Goal: Find specific page/section: Locate item on page

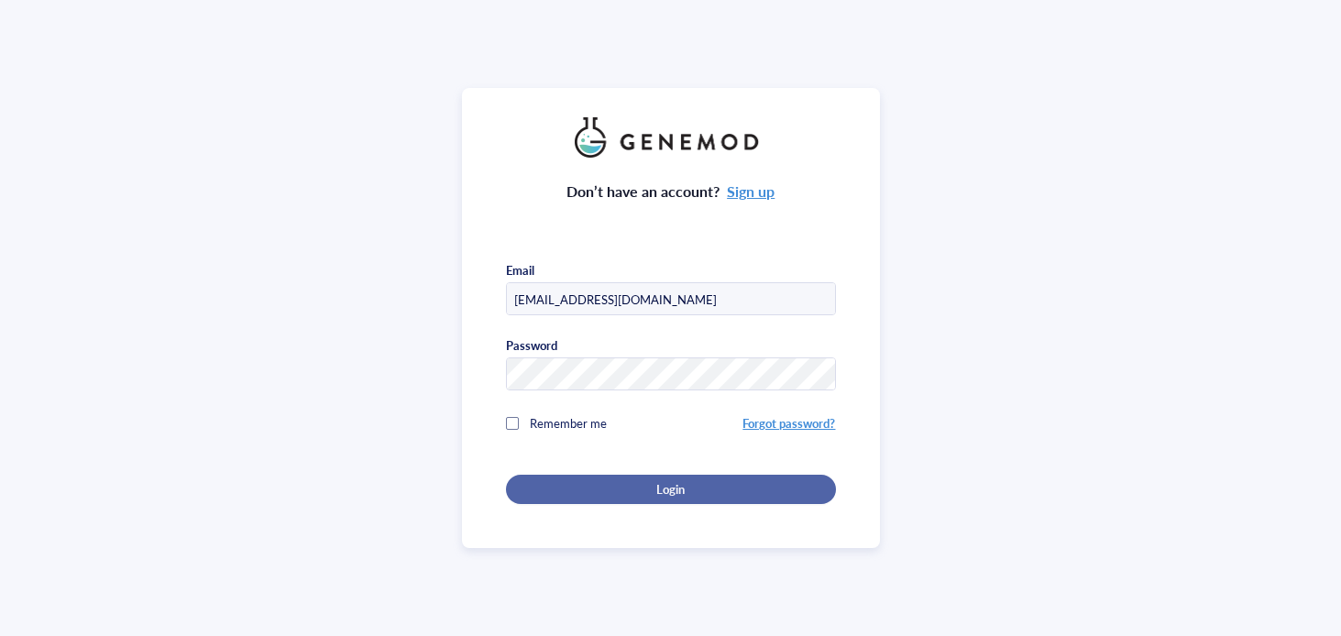
click at [678, 490] on span "Login" at bounding box center [670, 489] width 28 height 17
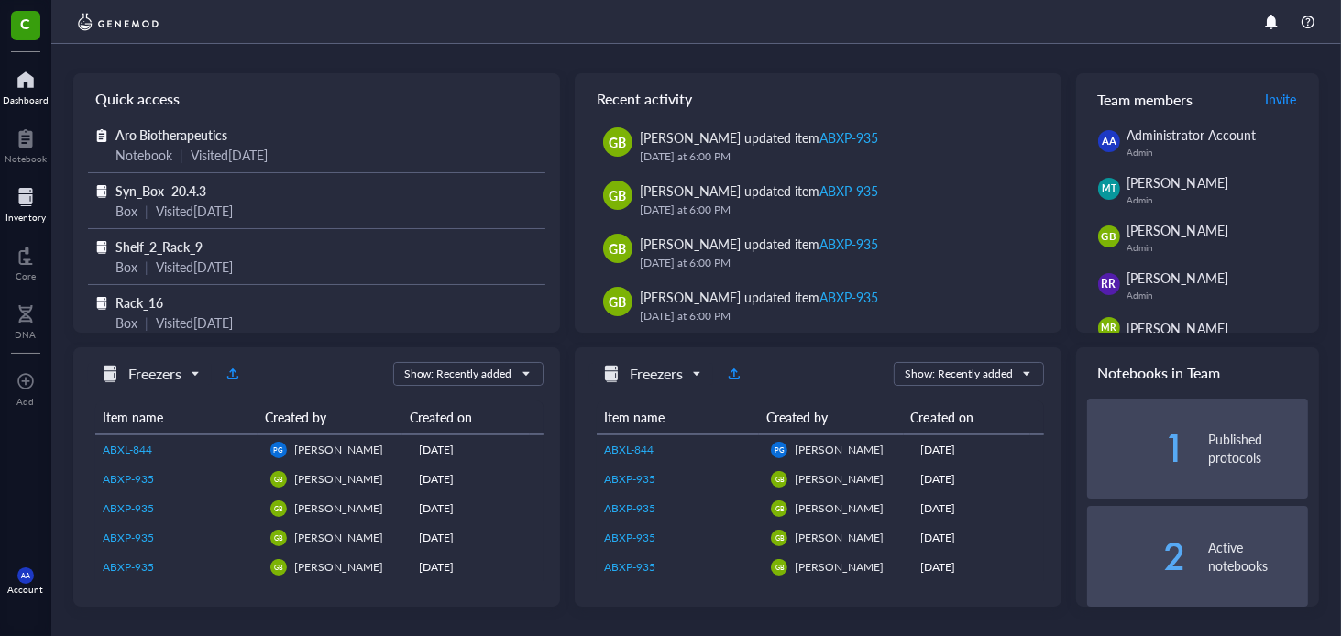
click at [25, 193] on div at bounding box center [26, 196] width 40 height 29
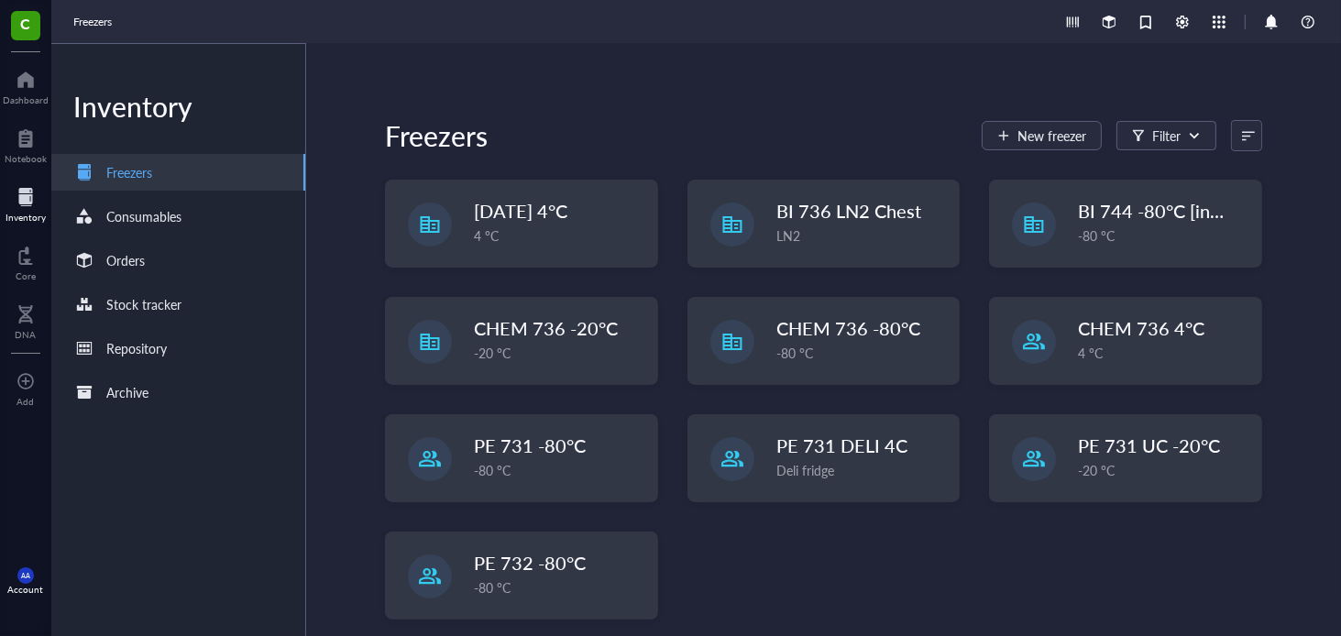
scroll to position [150, 0]
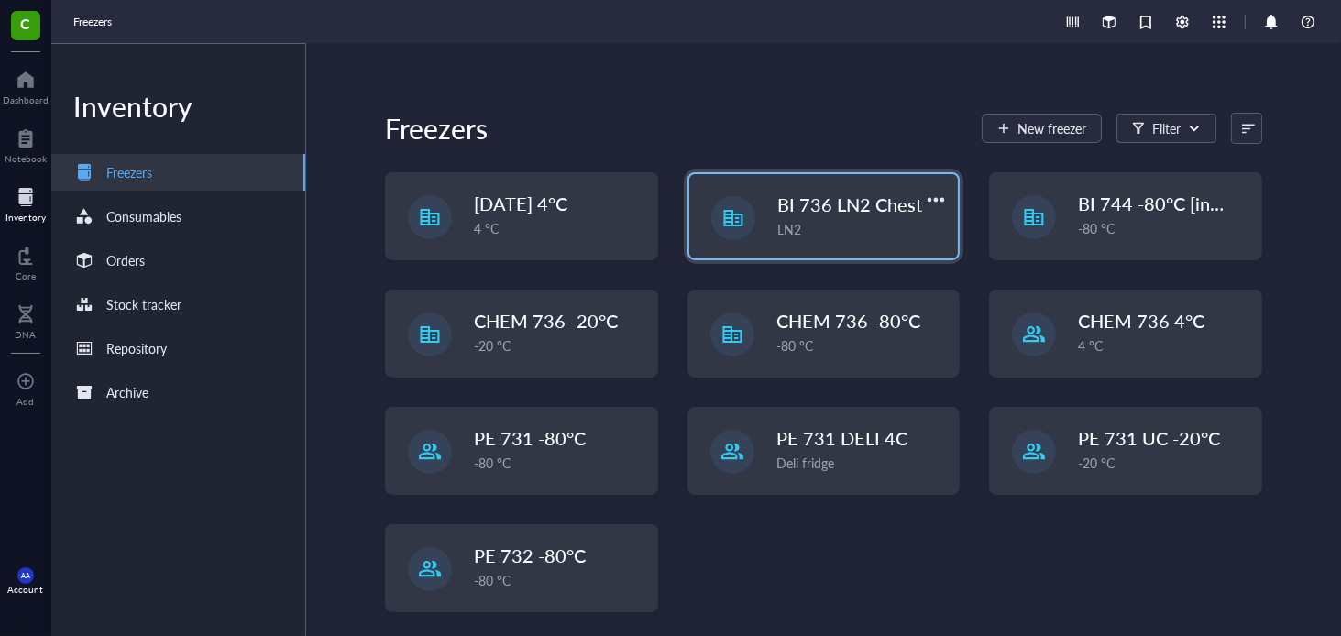
click at [861, 204] on span "BI 736 LN2 Chest" at bounding box center [849, 205] width 145 height 26
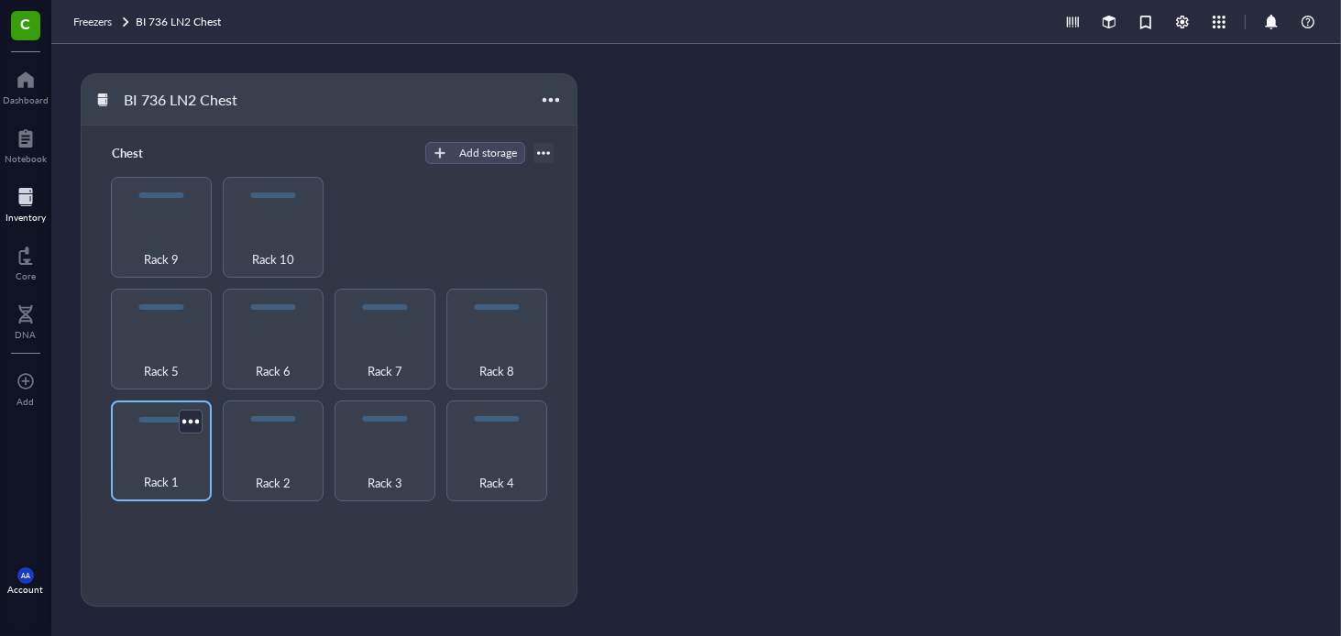
click at [169, 454] on div "Rack 1" at bounding box center [161, 472] width 83 height 40
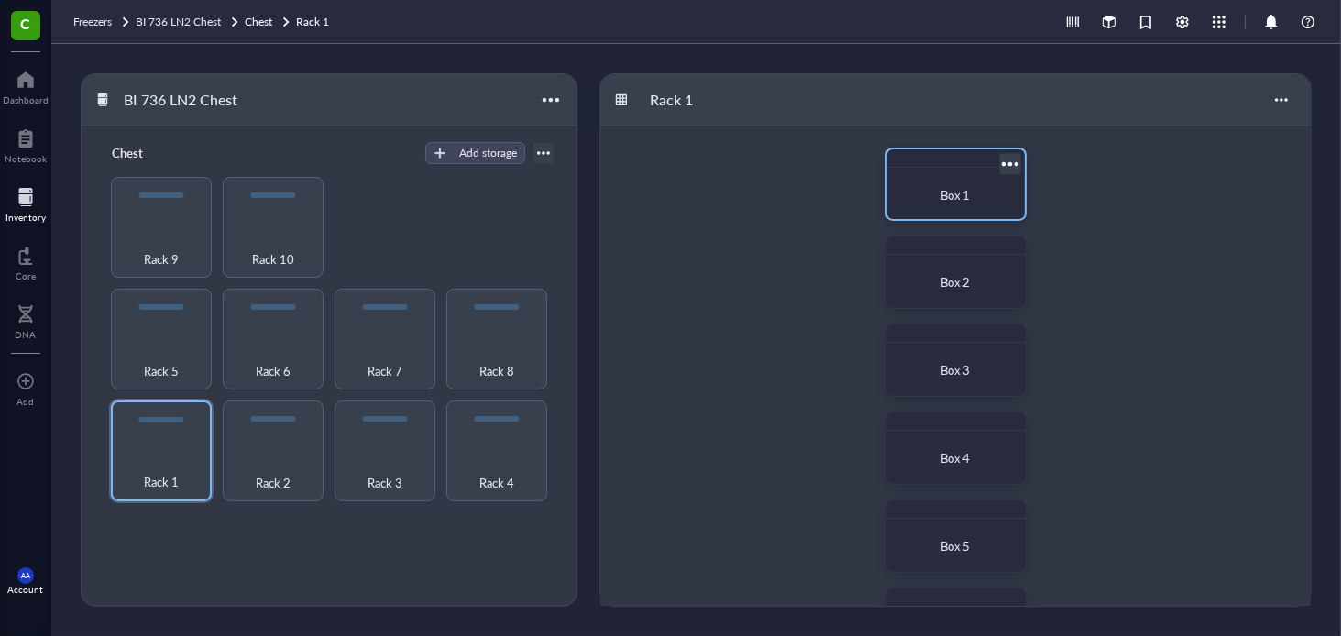
click at [958, 202] on span "Box 1" at bounding box center [956, 194] width 29 height 17
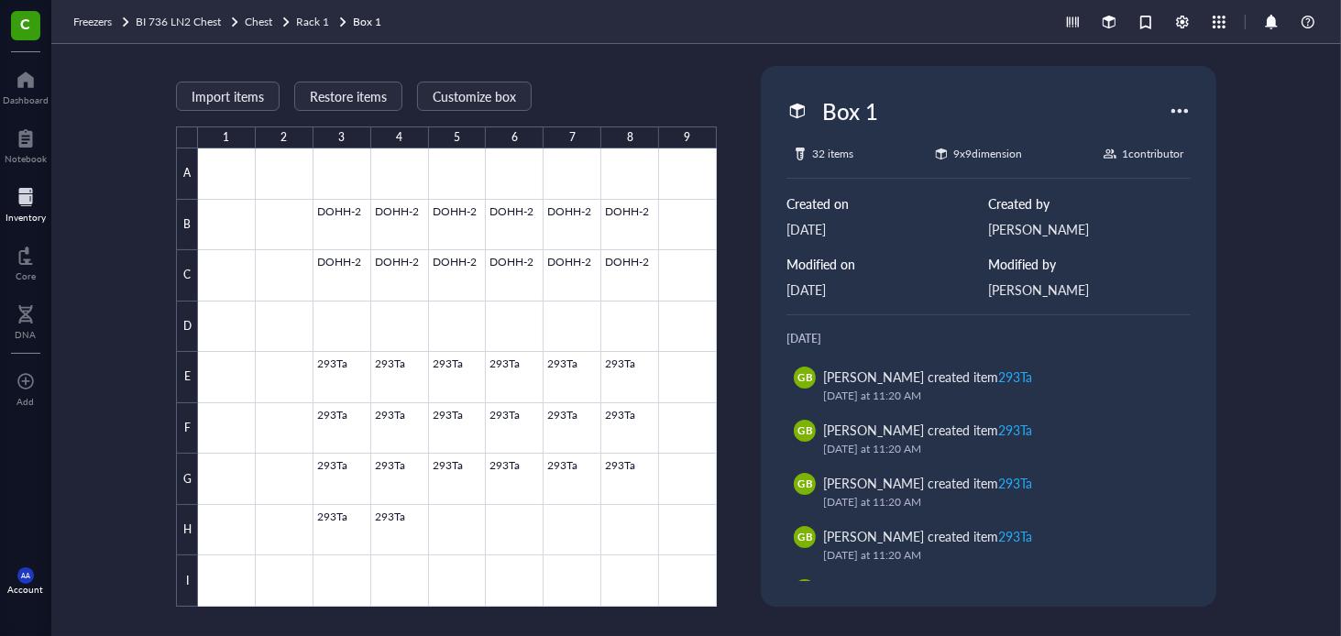
click at [27, 197] on div at bounding box center [26, 196] width 40 height 29
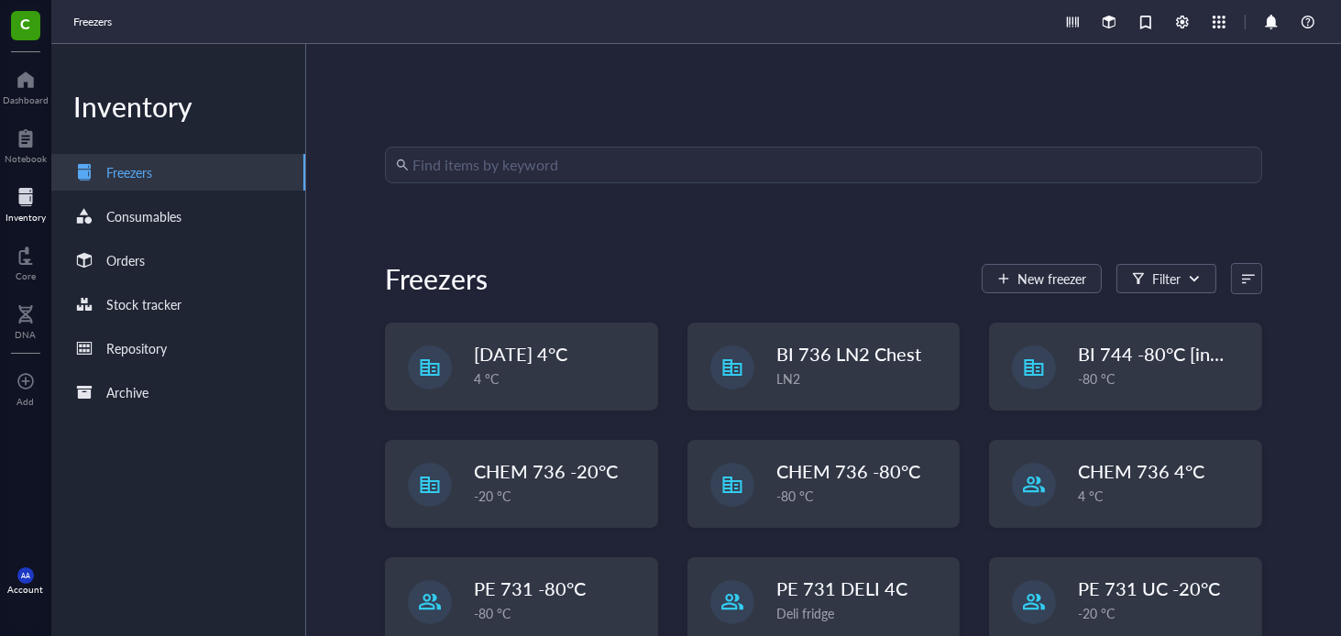
click at [657, 170] on input "search" at bounding box center [832, 165] width 839 height 35
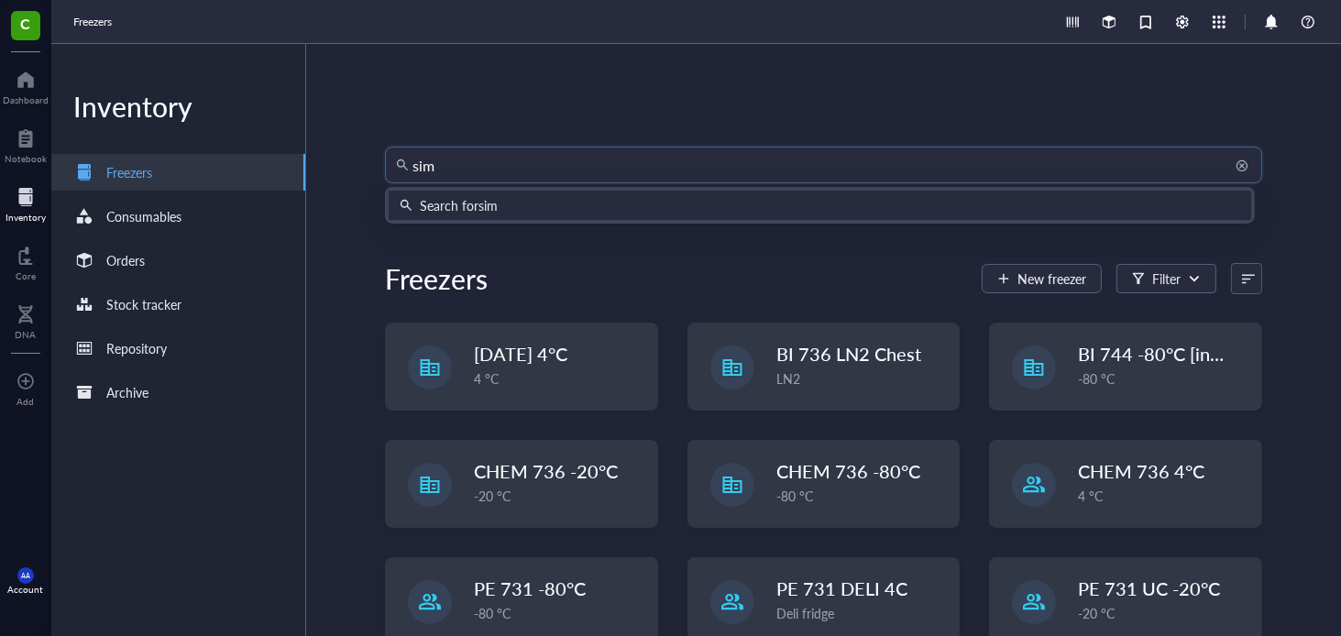
type input "sima"
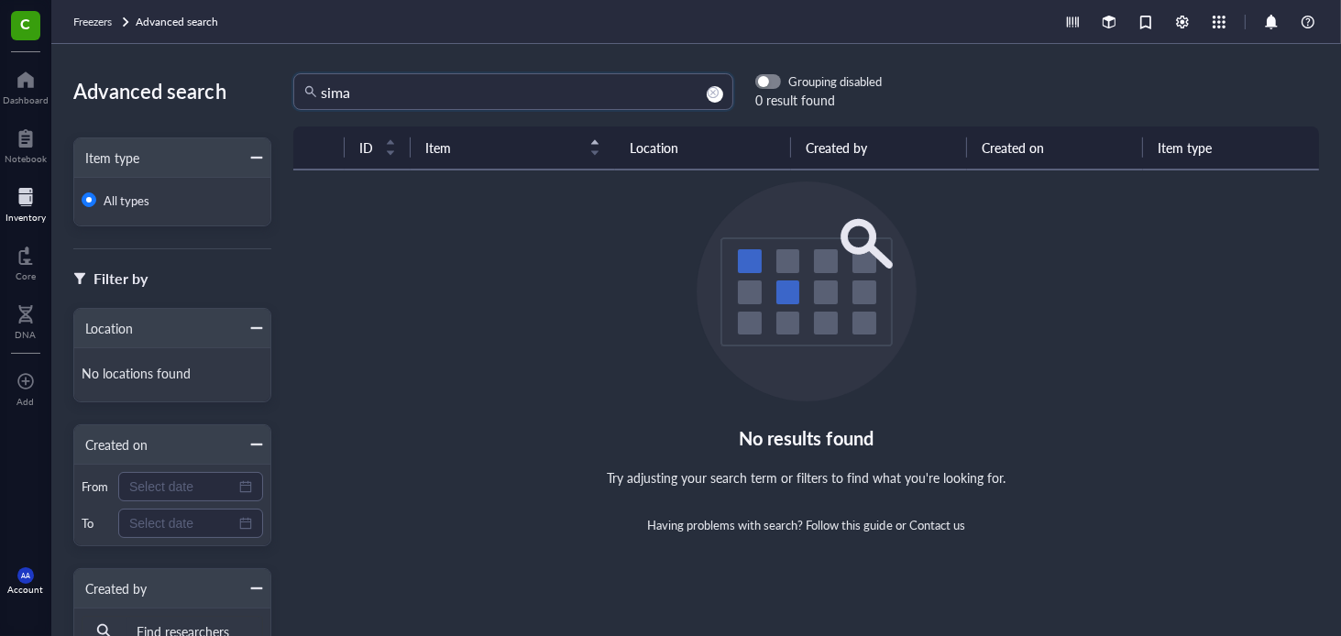
drag, startPoint x: 468, startPoint y: 105, endPoint x: 334, endPoint y: 126, distance: 136.4
click at [334, 126] on div "sima sima Grouping disabled 0 result found ID Item Location Created by Created …" at bounding box center [806, 340] width 1070 height 534
type input "s"
type input "ct26"
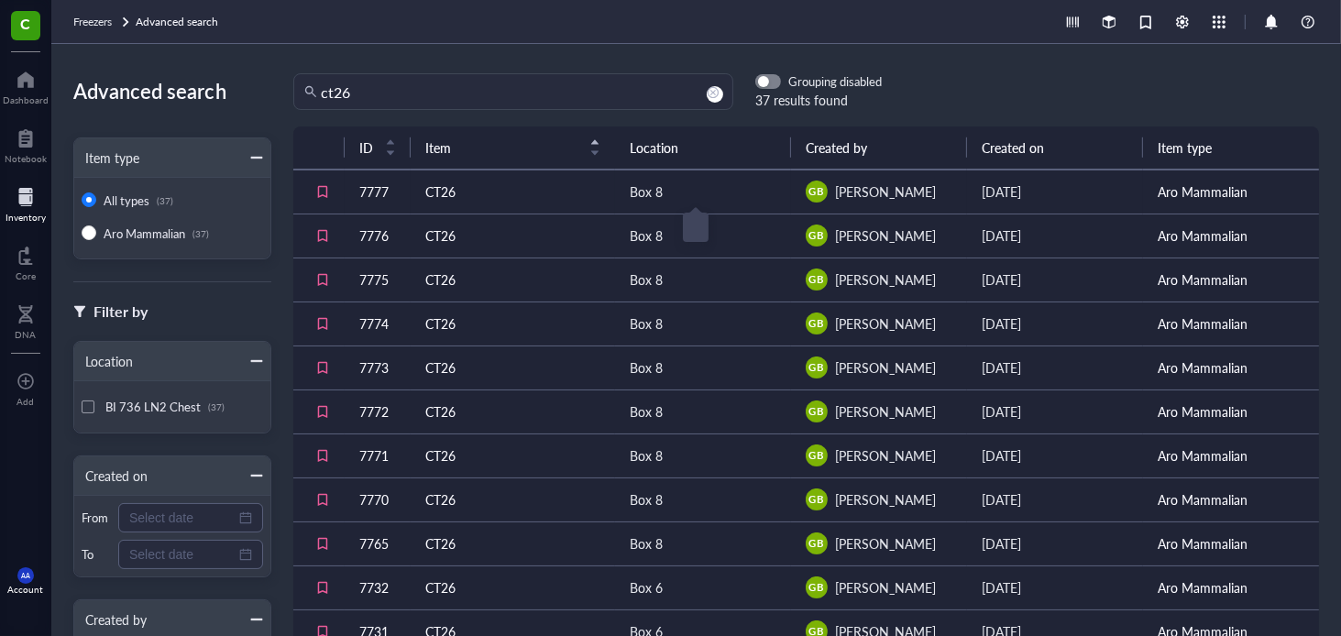
click at [634, 193] on div "Box 8" at bounding box center [646, 192] width 33 height 20
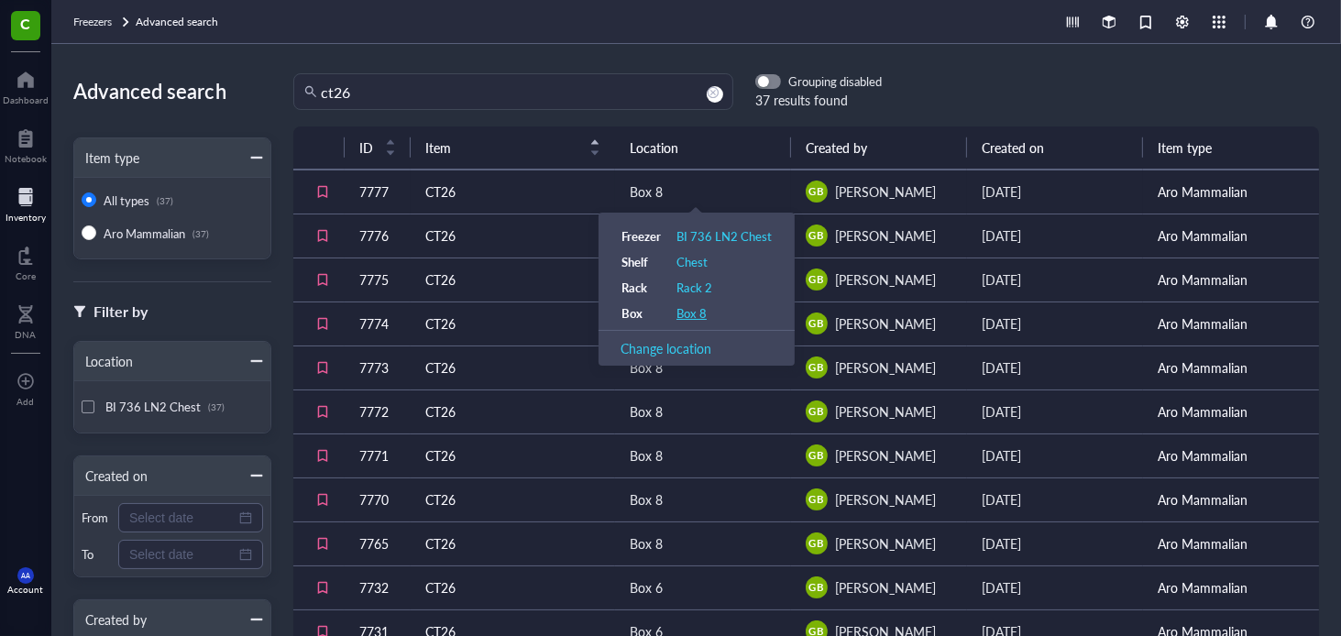
click at [697, 314] on div "Box 8" at bounding box center [692, 313] width 30 height 17
